Goal: Browse casually: Explore the website without a specific task or goal

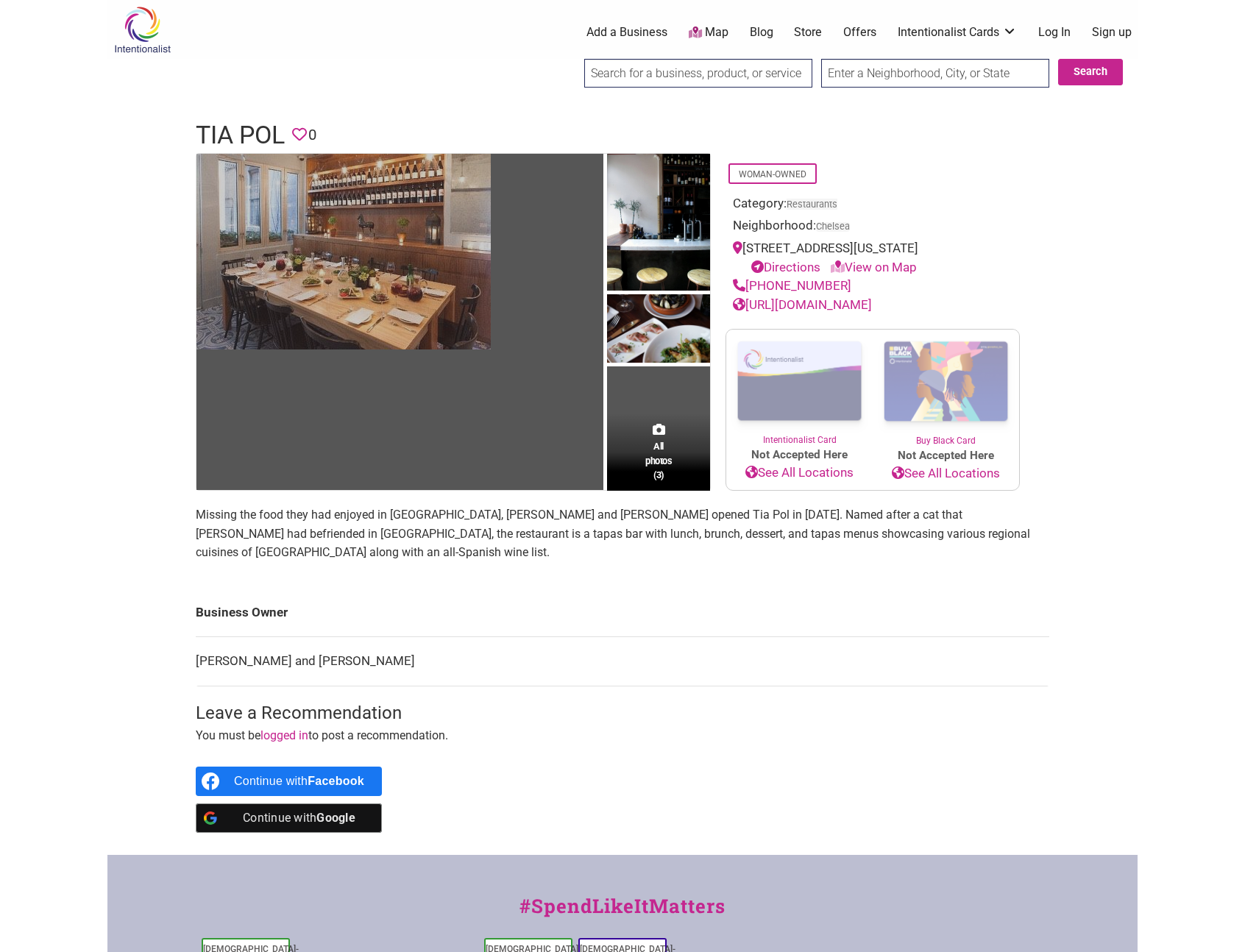
click at [341, 294] on img at bounding box center [343, 252] width 294 height 196
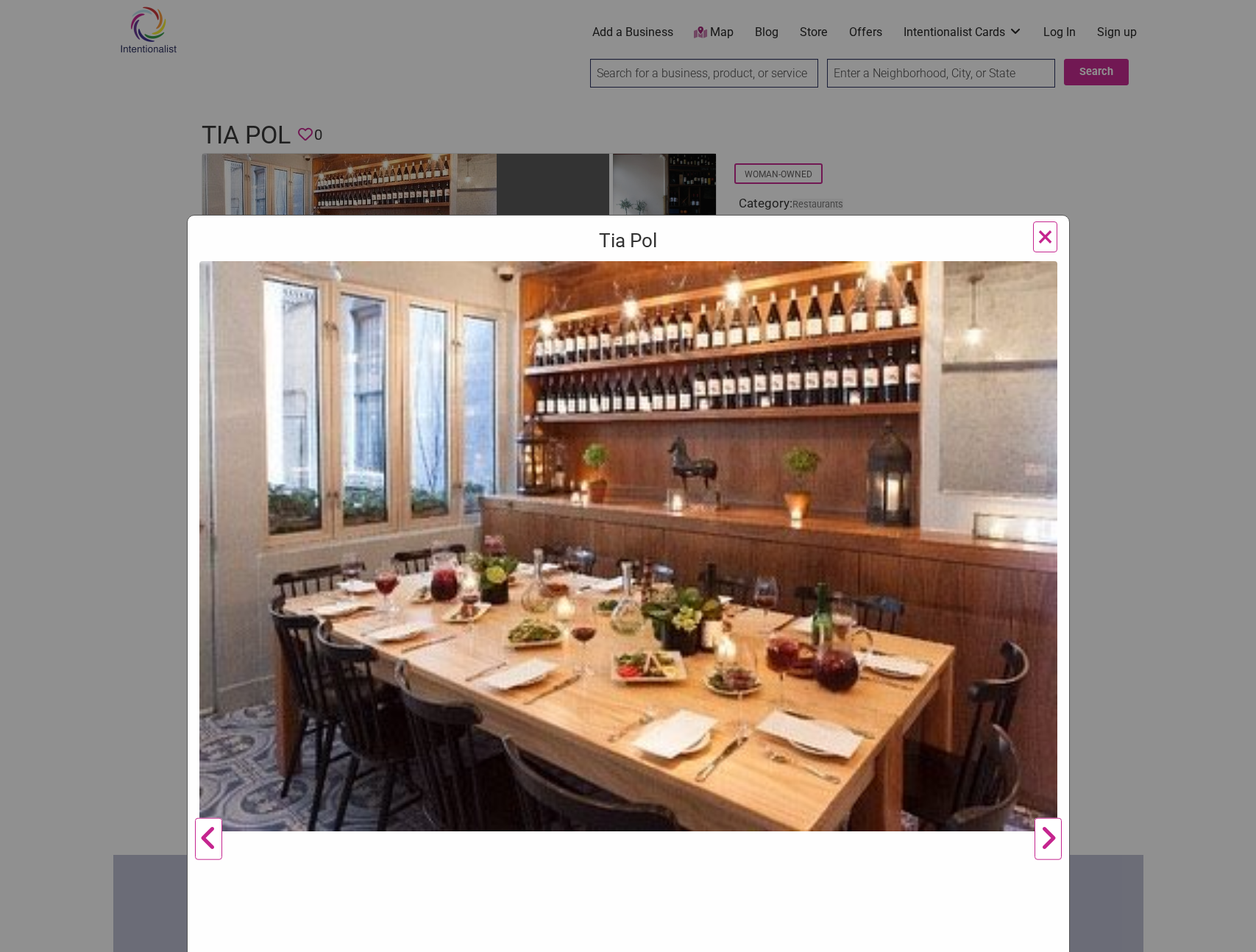
click at [1042, 842] on button "Next" at bounding box center [1048, 839] width 41 height 1156
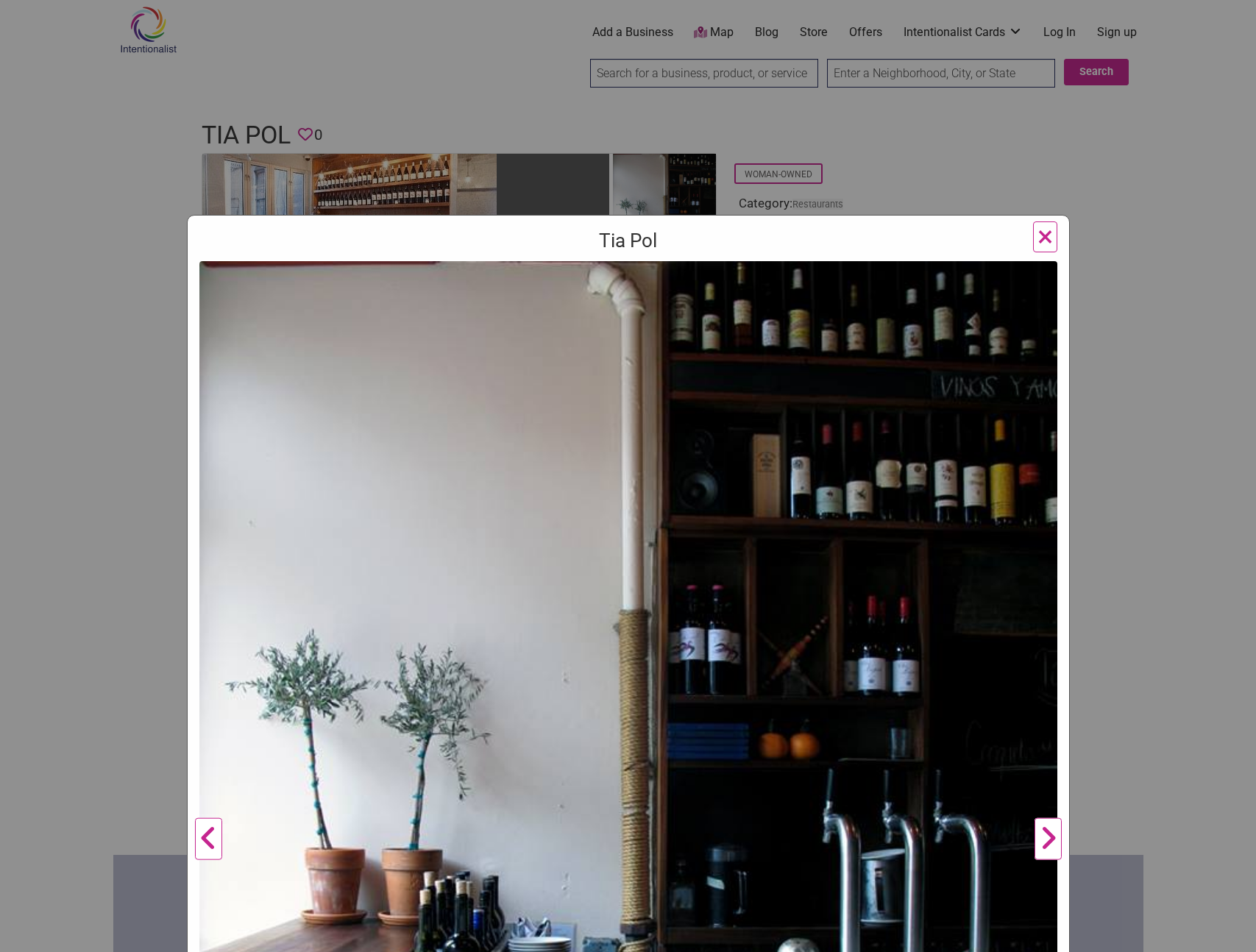
click at [1045, 847] on button "Next" at bounding box center [1048, 839] width 41 height 1156
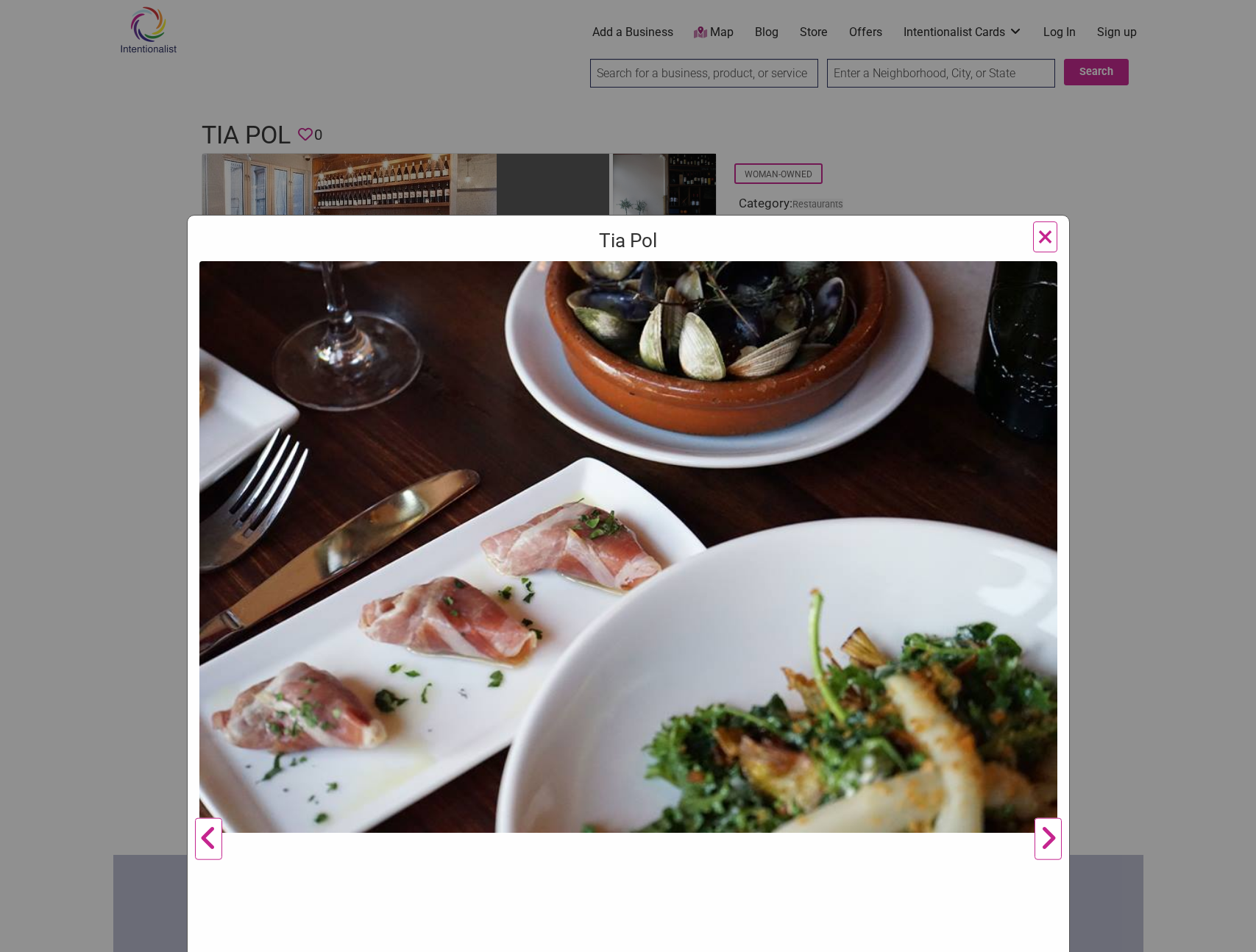
click at [1045, 847] on button "Next" at bounding box center [1048, 839] width 41 height 1156
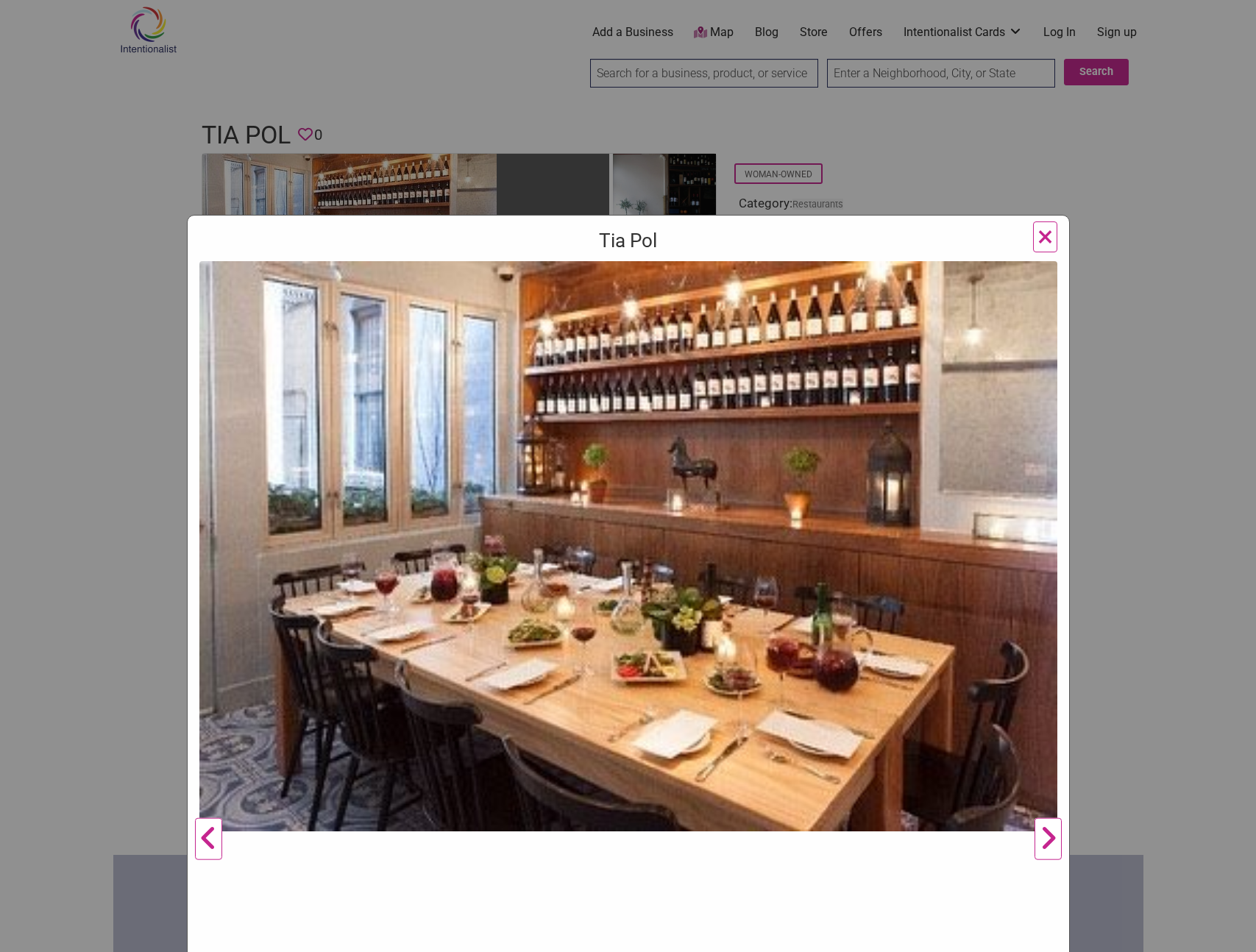
click at [1045, 847] on button "Next" at bounding box center [1048, 839] width 41 height 1156
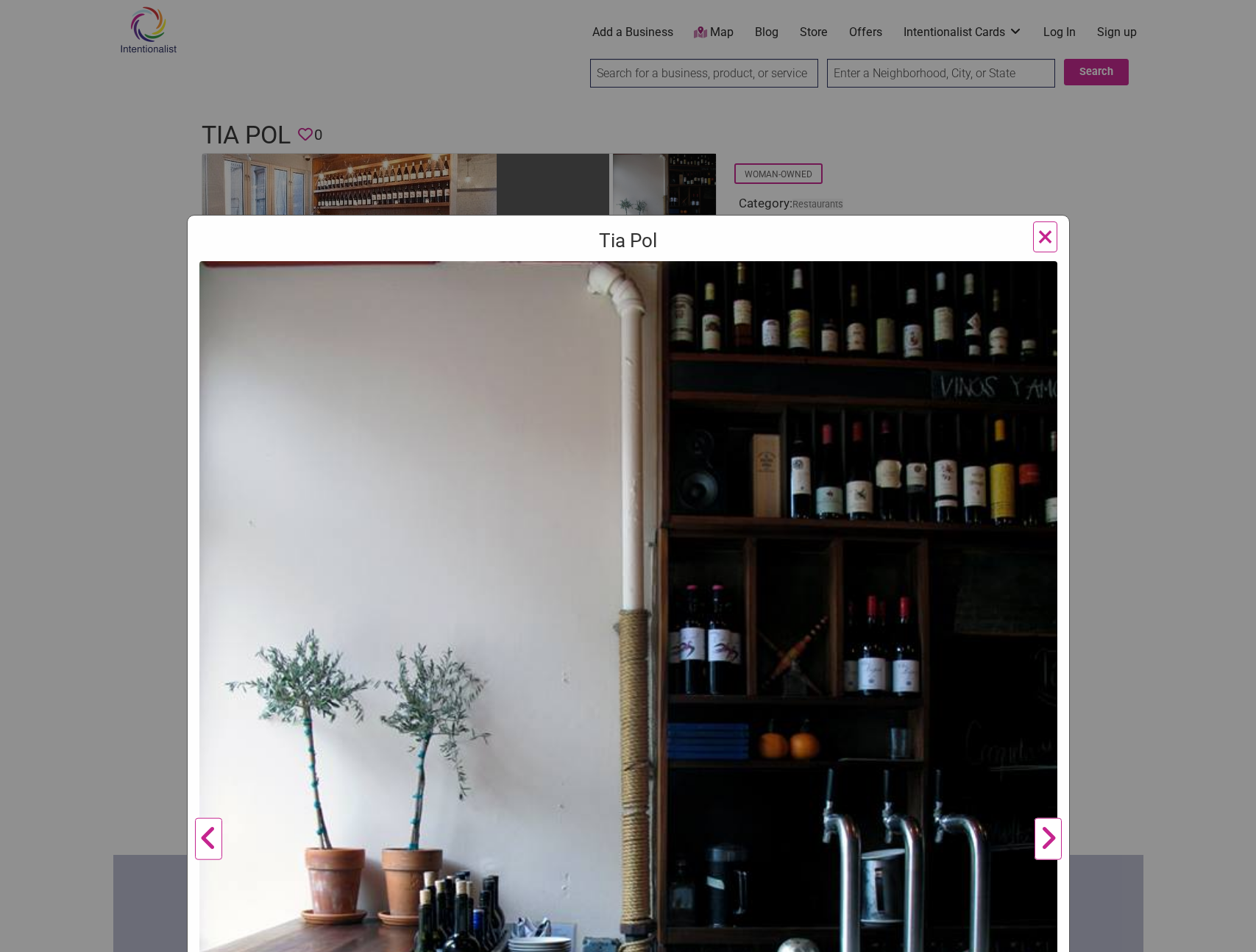
click at [1045, 847] on button "Next" at bounding box center [1048, 839] width 41 height 1156
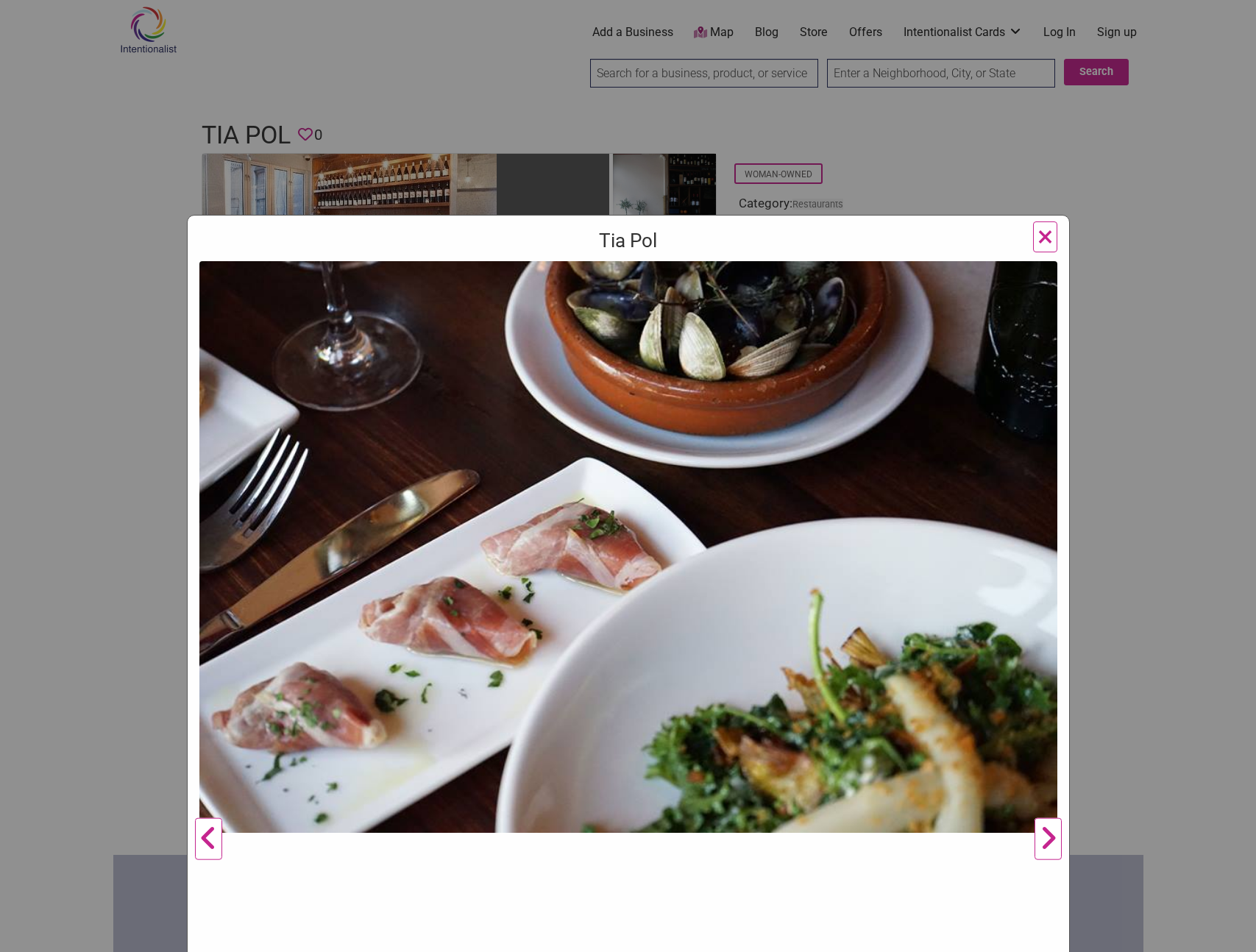
click at [1045, 847] on button "Next" at bounding box center [1048, 839] width 41 height 1156
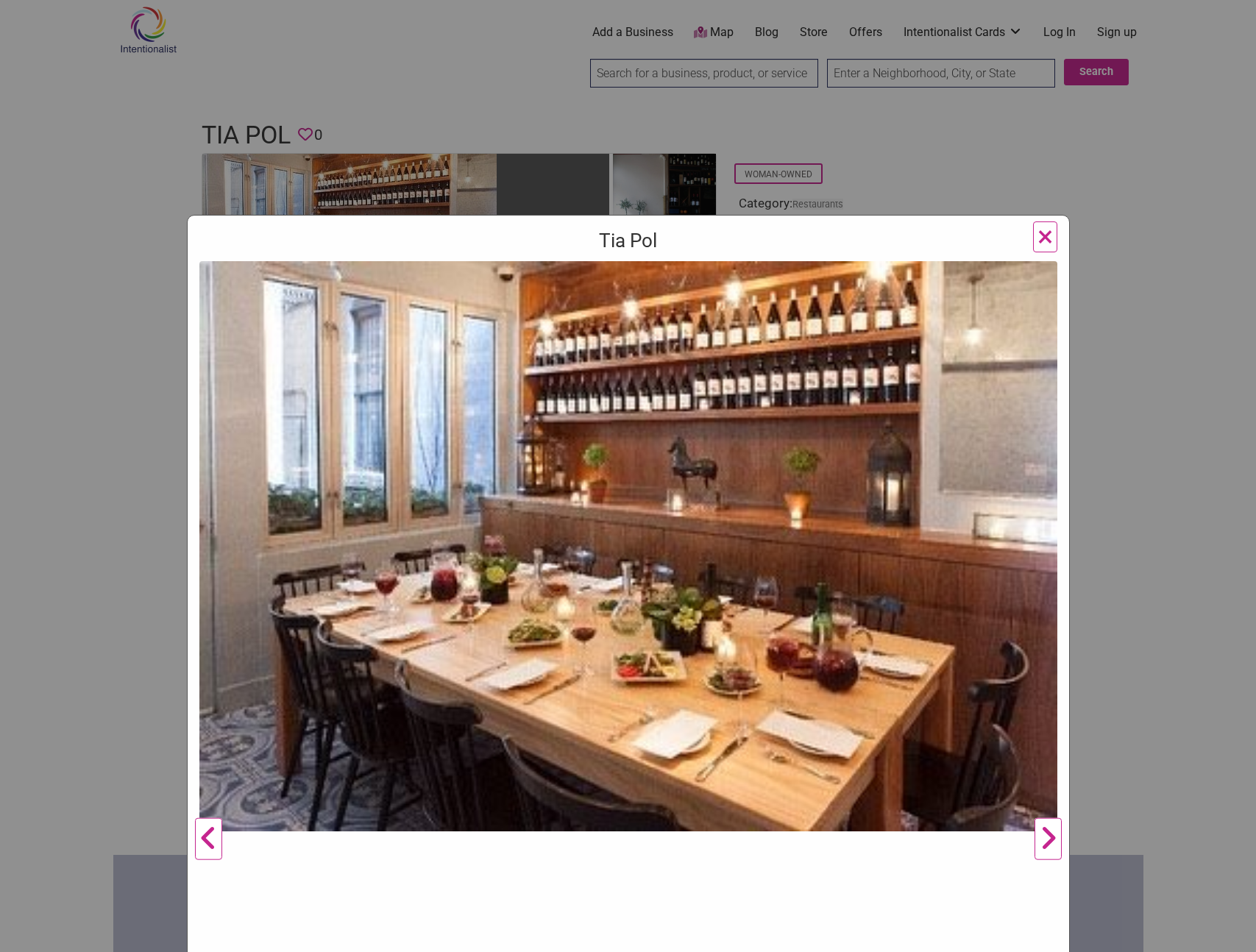
click at [1044, 842] on button "Next" at bounding box center [1048, 839] width 41 height 1156
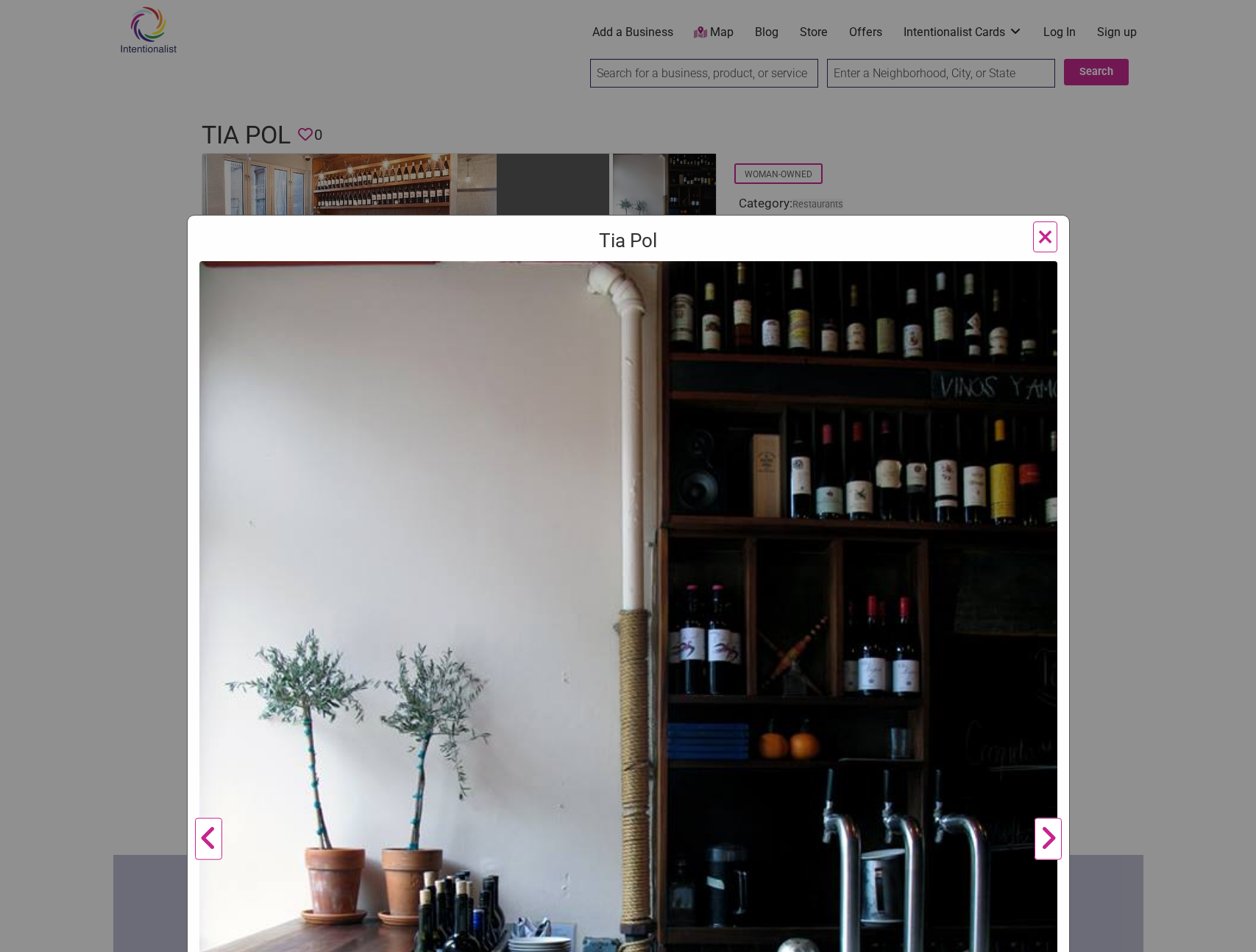
click at [1044, 842] on button "Next" at bounding box center [1048, 839] width 41 height 1156
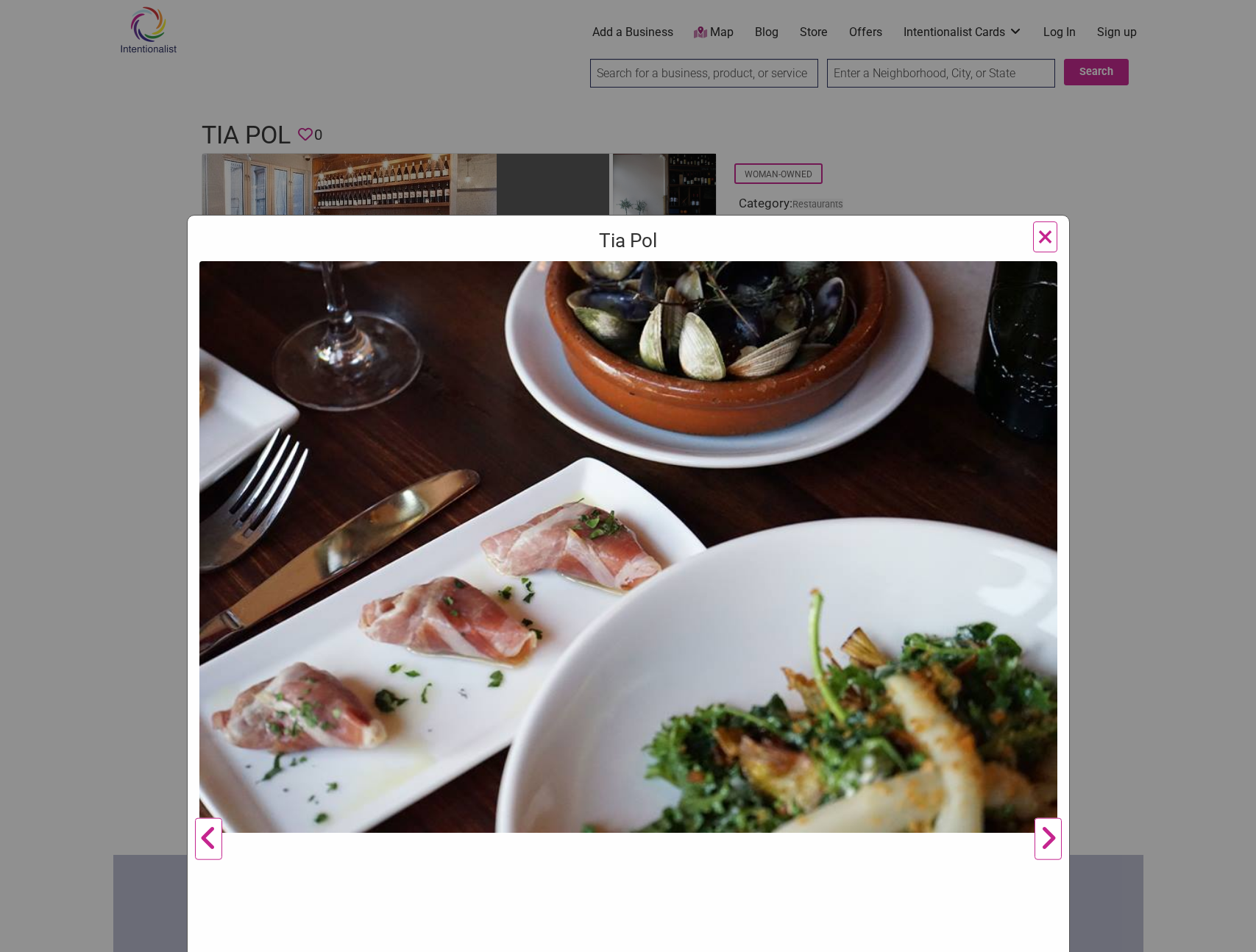
click at [1044, 842] on button "Next" at bounding box center [1048, 839] width 41 height 1156
click at [1037, 228] on span "×" at bounding box center [1045, 236] width 16 height 34
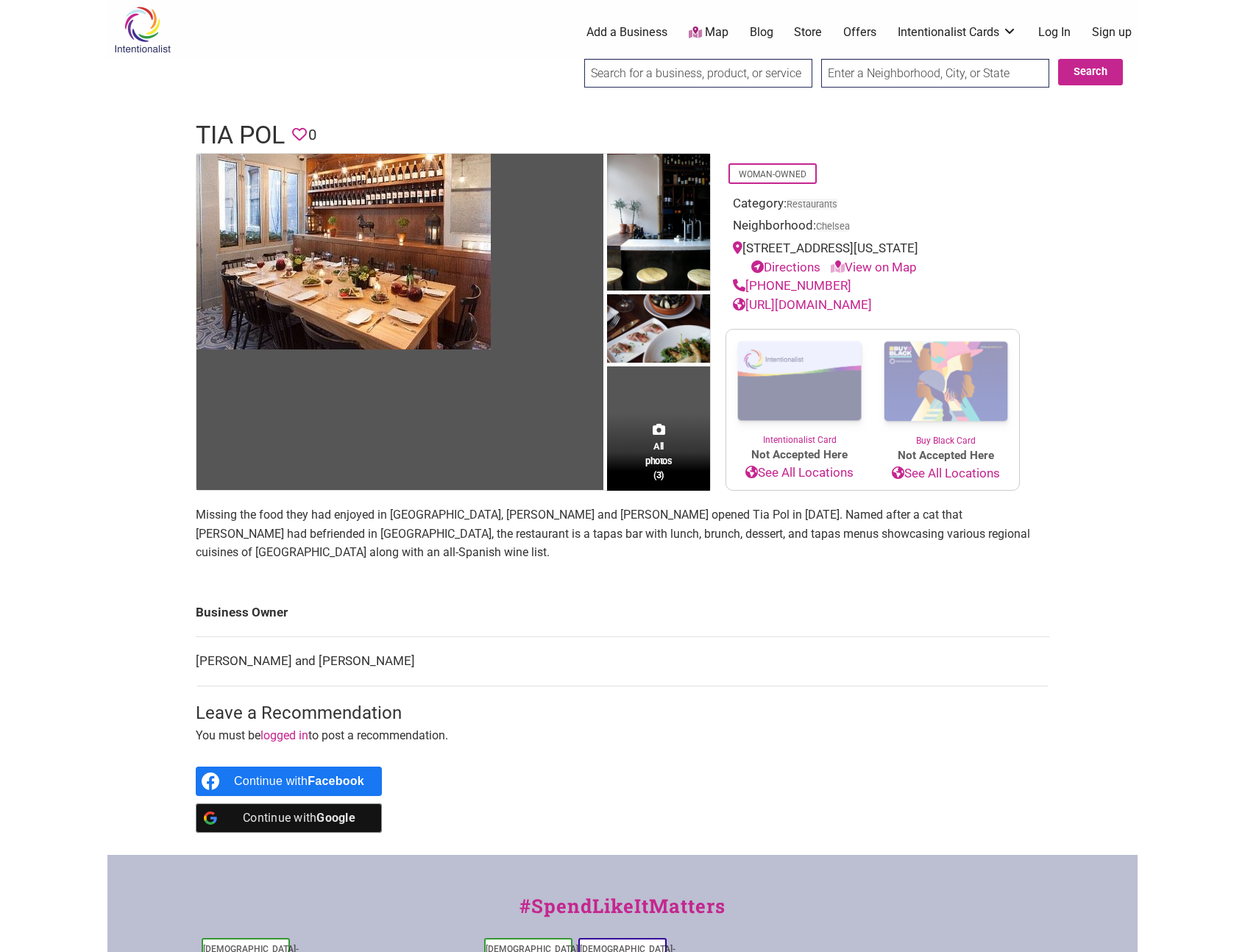
click at [102, 395] on body "× Menu 0 Add a Business Map Blog Store Offers Intentionalist Cards Buy Black Ca…" at bounding box center [622, 476] width 1245 height 952
